Goal: Task Accomplishment & Management: Use online tool/utility

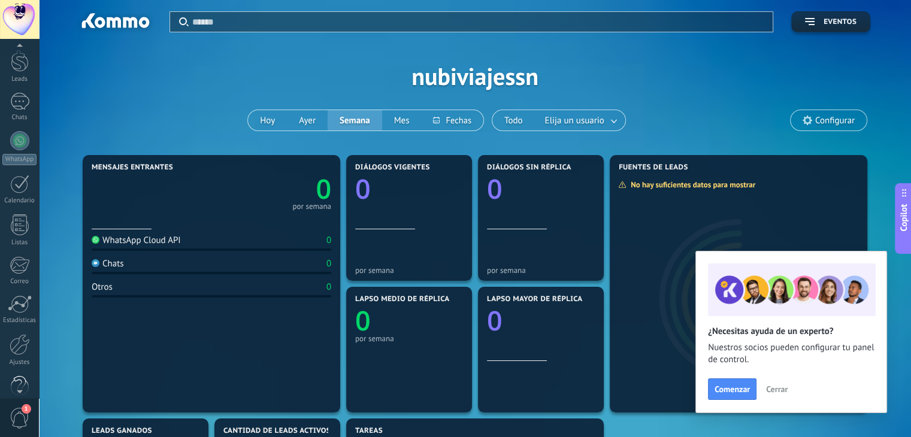
scroll to position [60, 0]
click at [20, 340] on div "Ajustes" at bounding box center [19, 341] width 35 height 8
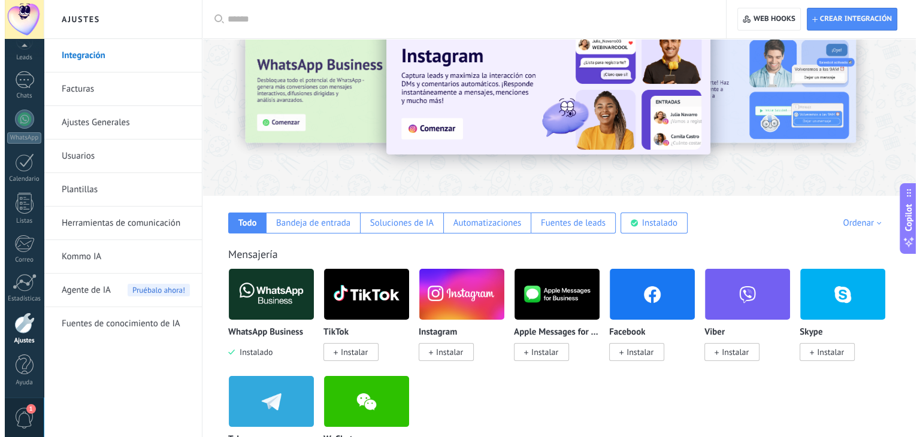
scroll to position [60, 0]
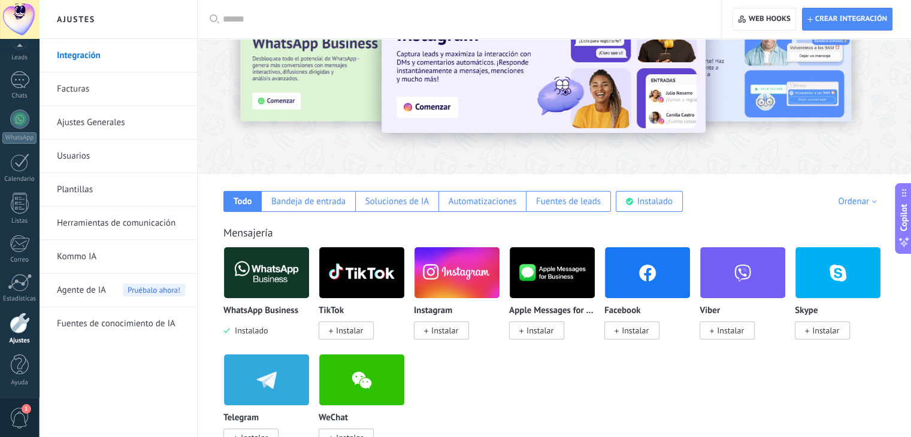
click at [442, 325] on span "Instalar" at bounding box center [444, 330] width 27 height 11
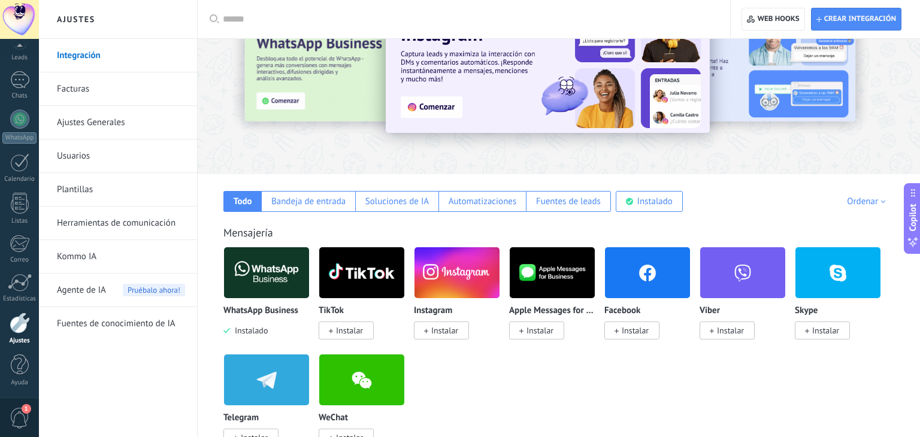
click at [442, 332] on body ".abccls-1,.abccls-2{fill-rule:evenodd}.abccls-2{fill:#fff} .abfcls-1{fill:none}…" at bounding box center [460, 158] width 920 height 437
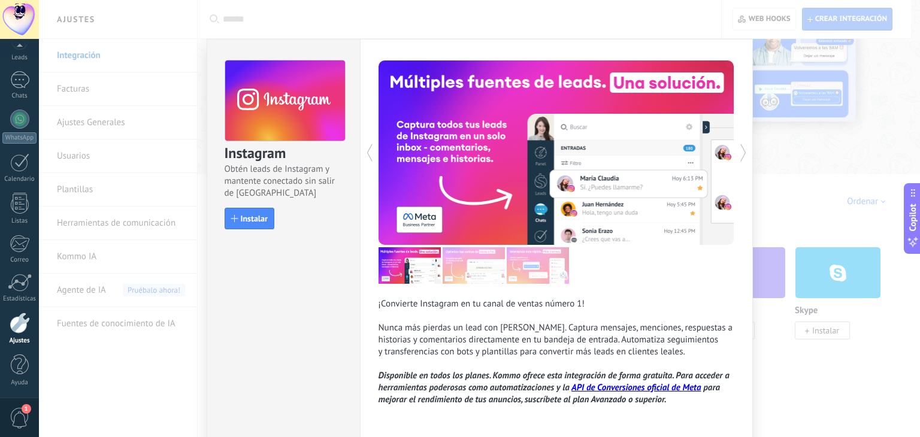
click at [244, 204] on div "Instagram Obtén leads de Instagram y mantente conectado sin salir de Kommo Inst…" at bounding box center [283, 139] width 153 height 199
click at [245, 211] on button "Instalar" at bounding box center [250, 219] width 50 height 22
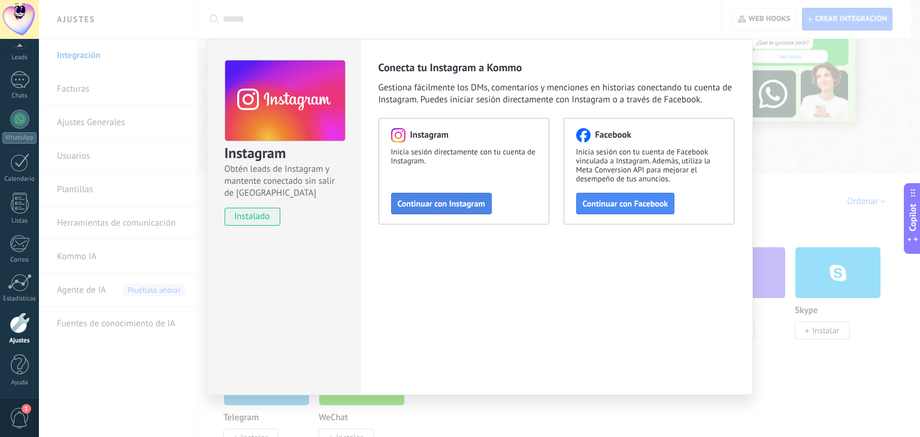
click at [426, 200] on span "Continuar con Instagram" at bounding box center [441, 203] width 87 height 8
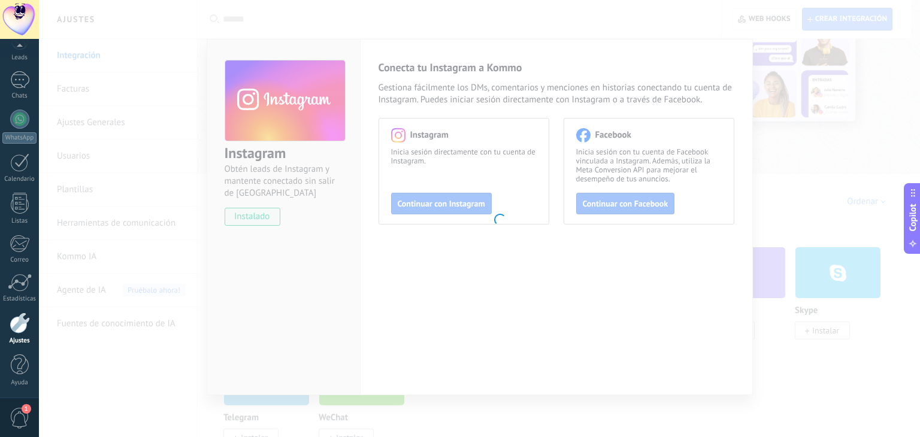
click at [328, 288] on body ".abccls-1,.abccls-2{fill-rule:evenodd}.abccls-2{fill:#fff} .abfcls-1{fill:none}…" at bounding box center [460, 158] width 920 height 437
click at [574, 149] on body ".abccls-1,.abccls-2{fill-rule:evenodd}.abccls-2{fill:#fff} .abfcls-1{fill:none}…" at bounding box center [460, 158] width 920 height 437
